Goal: Contribute content: Add original content to the website for others to see

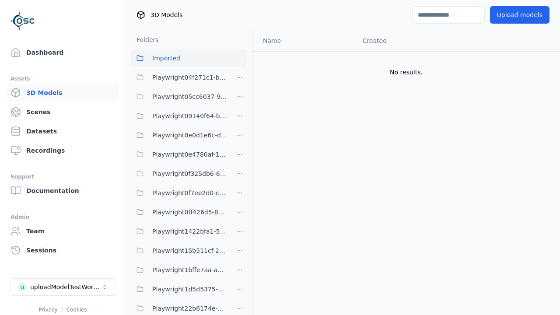
scroll to position [847, 0]
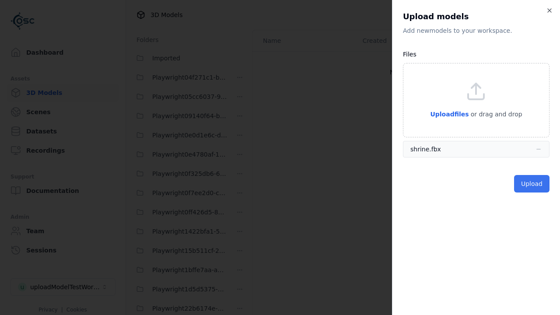
click at [532, 184] on button "Upload" at bounding box center [531, 183] width 35 height 17
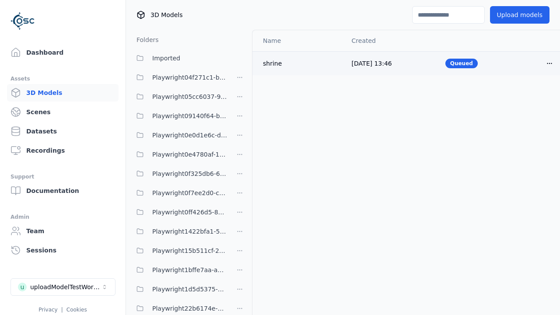
click at [549, 63] on html "Support Dashboard Assets 3D Models Scenes Datasets Recordings Support Documenta…" at bounding box center [280, 157] width 560 height 315
click at [530, 97] on div "Delete" at bounding box center [530, 97] width 52 height 14
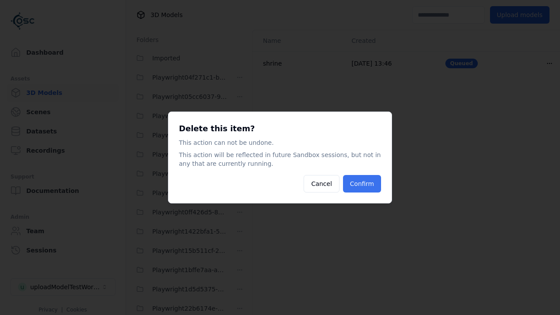
click at [363, 184] on button "Confirm" at bounding box center [362, 183] width 38 height 17
